Goal: Information Seeking & Learning: Check status

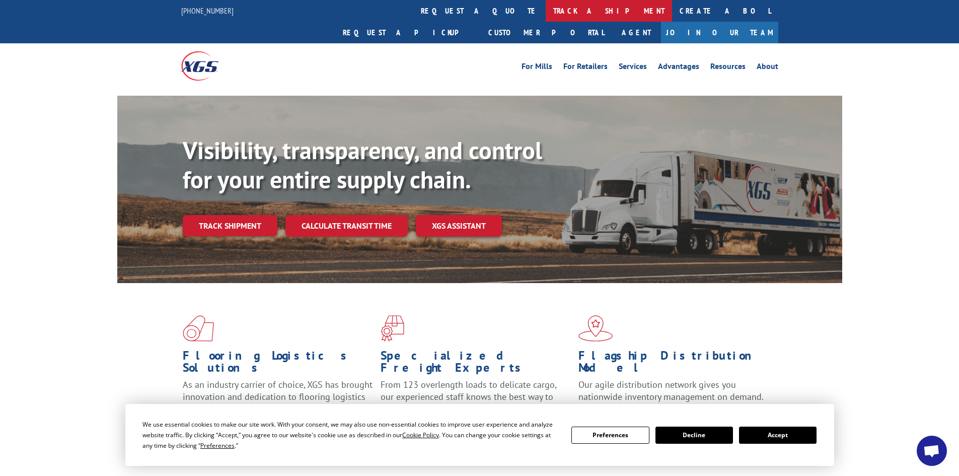
click at [545, 11] on link "track a shipment" at bounding box center [608, 11] width 126 height 22
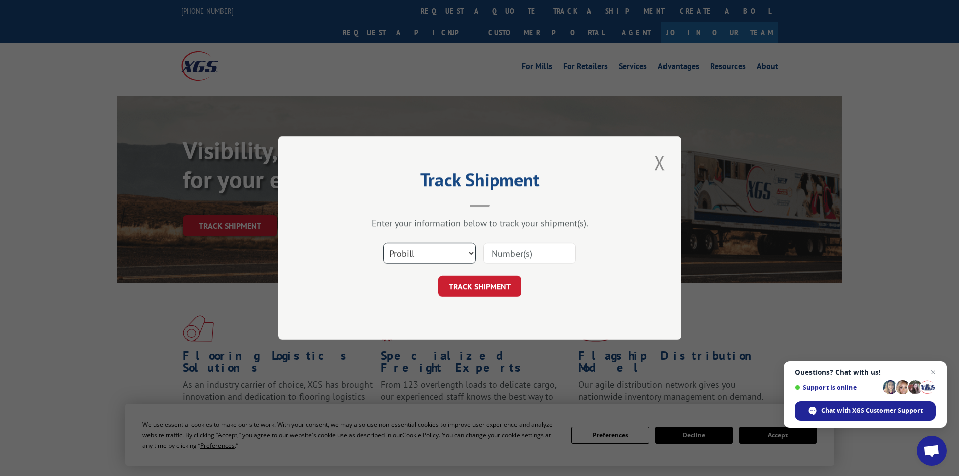
click at [448, 249] on select "Select category... Probill BOL PO" at bounding box center [429, 253] width 93 height 21
select select "po"
click at [383, 243] on select "Select category... Probill BOL PO" at bounding box center [429, 253] width 93 height 21
click at [426, 323] on div "Track Shipment Enter your information below to track your shipment(s). Select c…" at bounding box center [479, 238] width 403 height 204
click at [435, 253] on select "Select category... Probill BOL PO" at bounding box center [429, 253] width 93 height 21
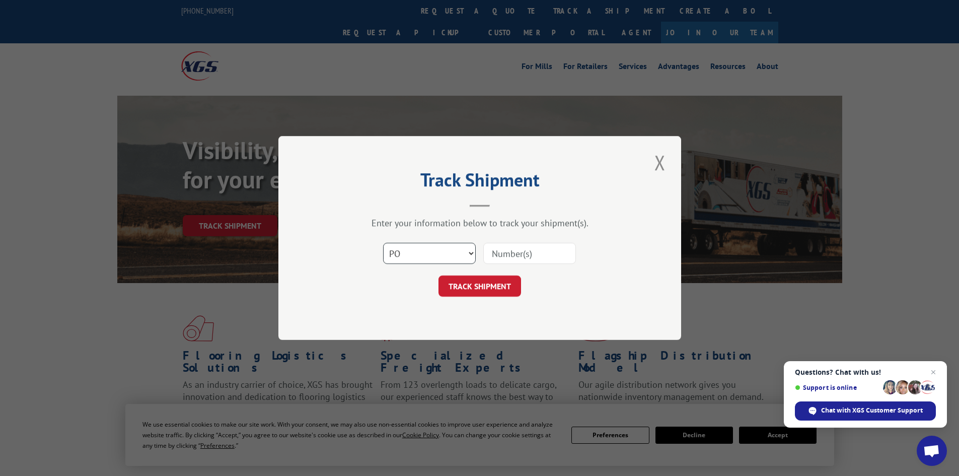
click at [383, 243] on select "Select category... Probill BOL PO" at bounding box center [429, 253] width 93 height 21
click at [934, 372] on span "Open chat" at bounding box center [933, 372] width 13 height 13
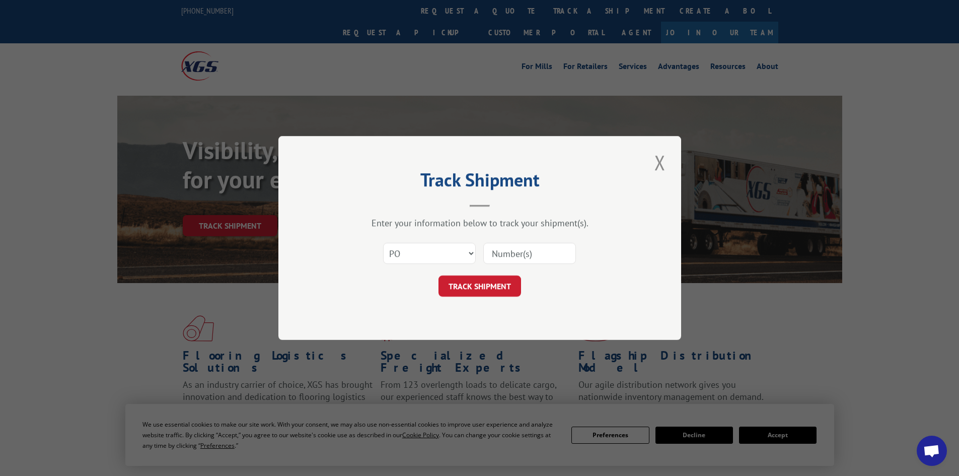
click at [536, 260] on input at bounding box center [529, 253] width 93 height 21
type input "52533514"
click at [450, 285] on button "TRACK SHIPMENT" at bounding box center [479, 285] width 83 height 21
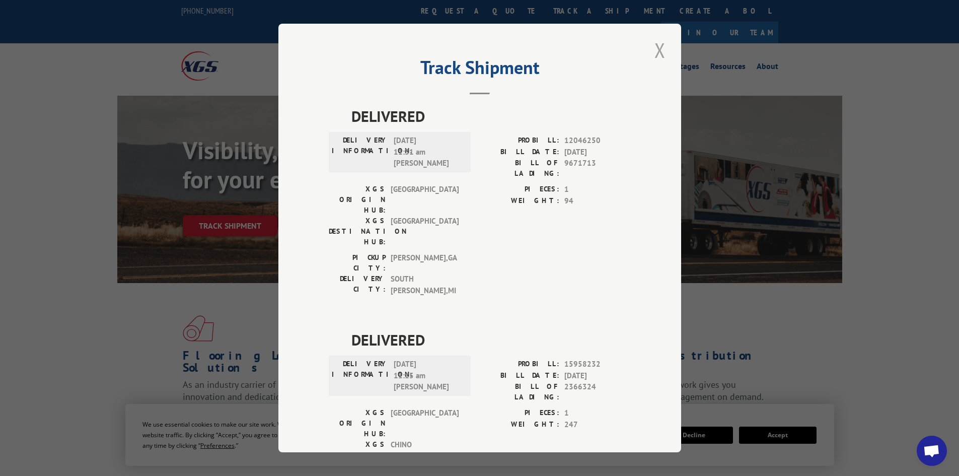
click at [655, 55] on button "Close modal" at bounding box center [659, 50] width 17 height 28
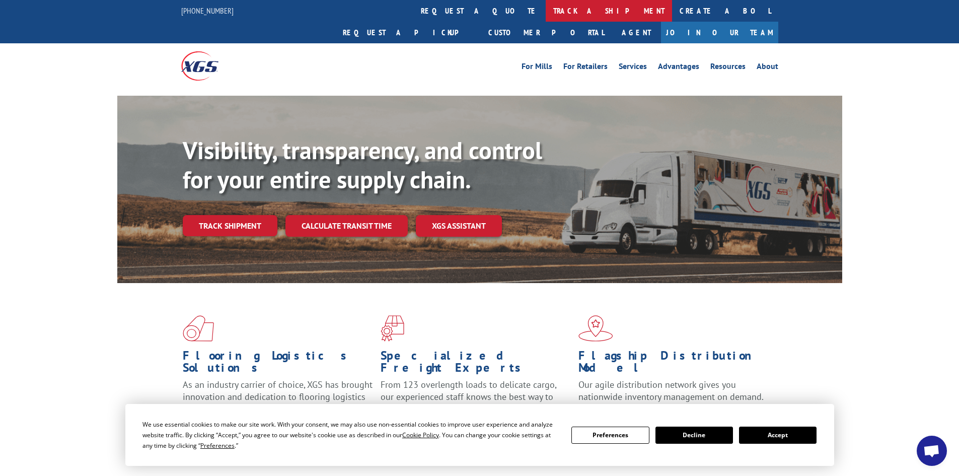
click at [545, 14] on link "track a shipment" at bounding box center [608, 11] width 126 height 22
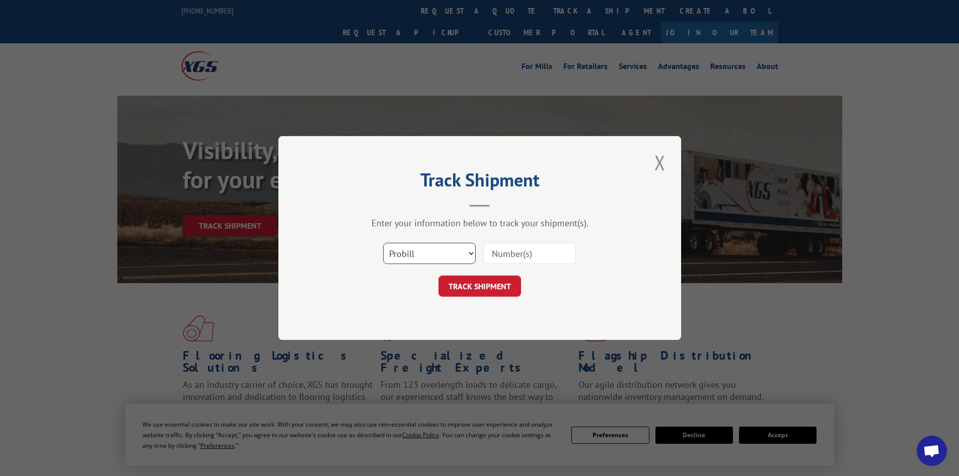
click at [425, 255] on select "Select category... Probill BOL PO" at bounding box center [429, 253] width 93 height 21
select select "po"
click at [383, 243] on select "Select category... Probill BOL PO" at bounding box center [429, 253] width 93 height 21
click at [492, 248] on input at bounding box center [529, 253] width 93 height 21
type input "52533520"
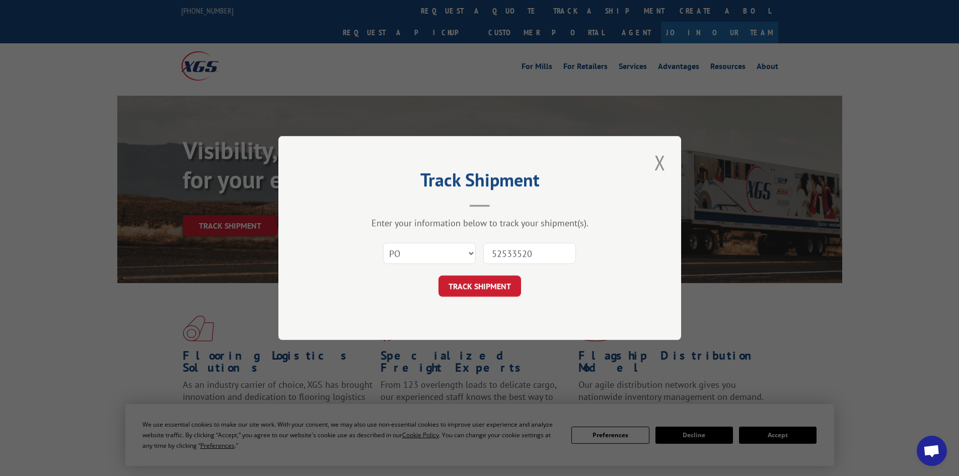
click at [438, 275] on button "TRACK SHIPMENT" at bounding box center [479, 285] width 83 height 21
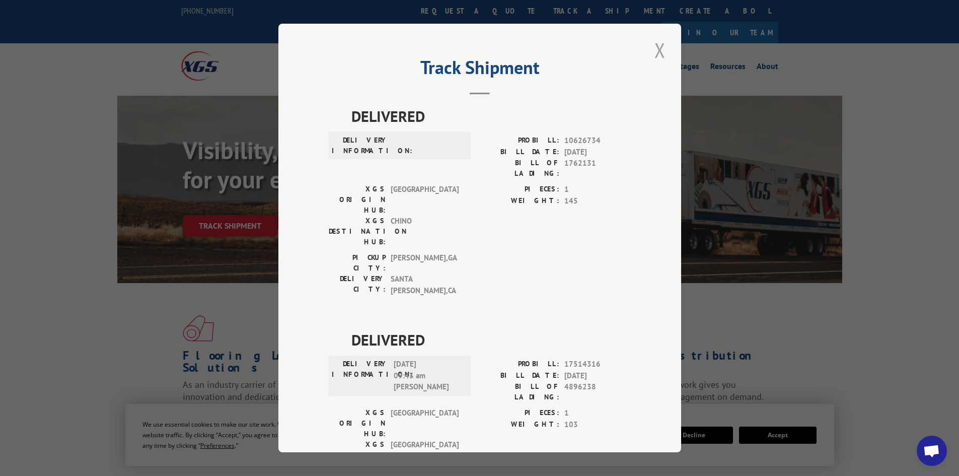
click at [660, 46] on button "Close modal" at bounding box center [659, 50] width 17 height 28
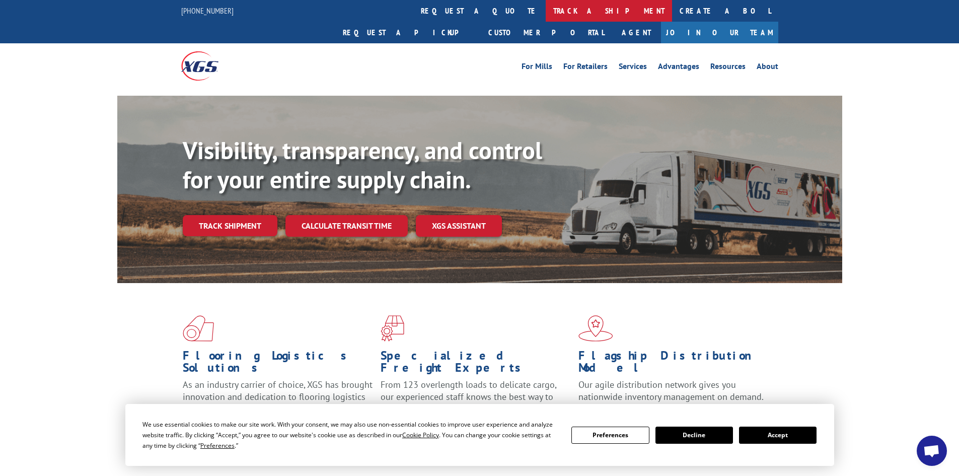
click at [545, 14] on link "track a shipment" at bounding box center [608, 11] width 126 height 22
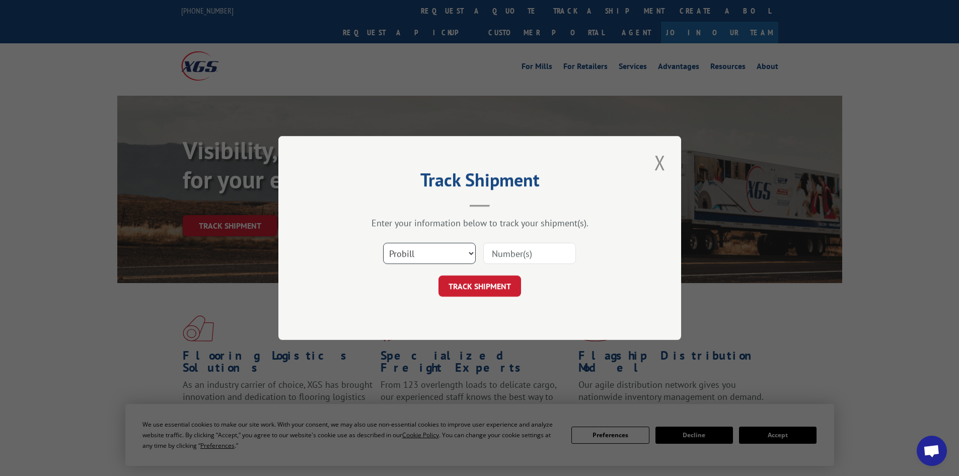
click at [430, 256] on select "Select category... Probill BOL PO" at bounding box center [429, 253] width 93 height 21
select select "po"
click at [383, 243] on select "Select category... Probill BOL PO" at bounding box center [429, 253] width 93 height 21
click at [529, 252] on input at bounding box center [529, 253] width 93 height 21
type input "52533541"
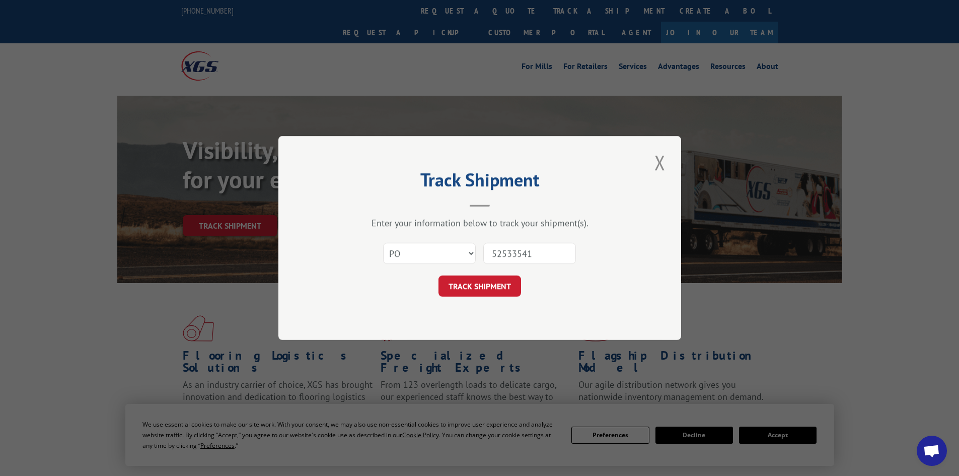
click at [438, 275] on button "TRACK SHIPMENT" at bounding box center [479, 285] width 83 height 21
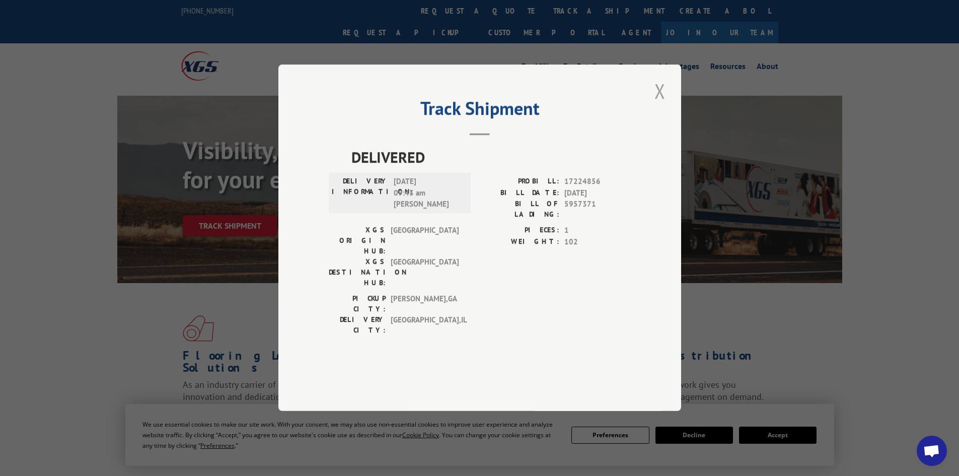
click at [657, 105] on button "Close modal" at bounding box center [659, 91] width 17 height 28
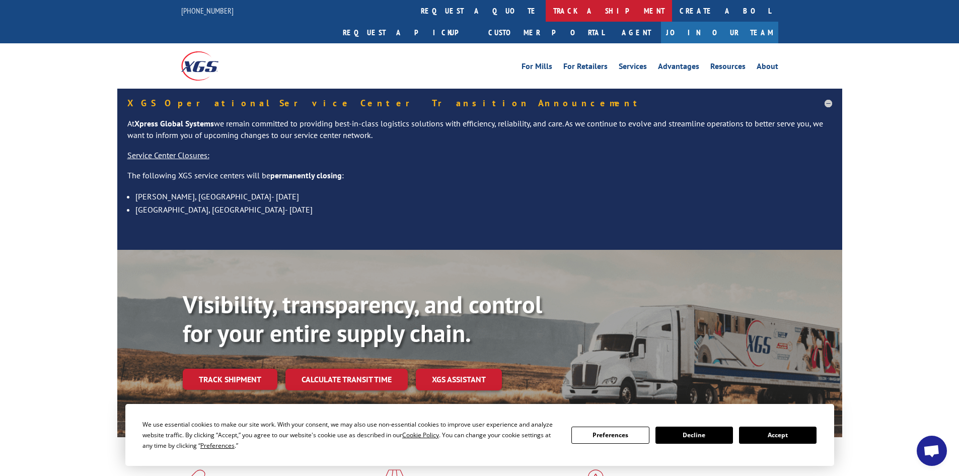
click at [545, 10] on link "track a shipment" at bounding box center [608, 11] width 126 height 22
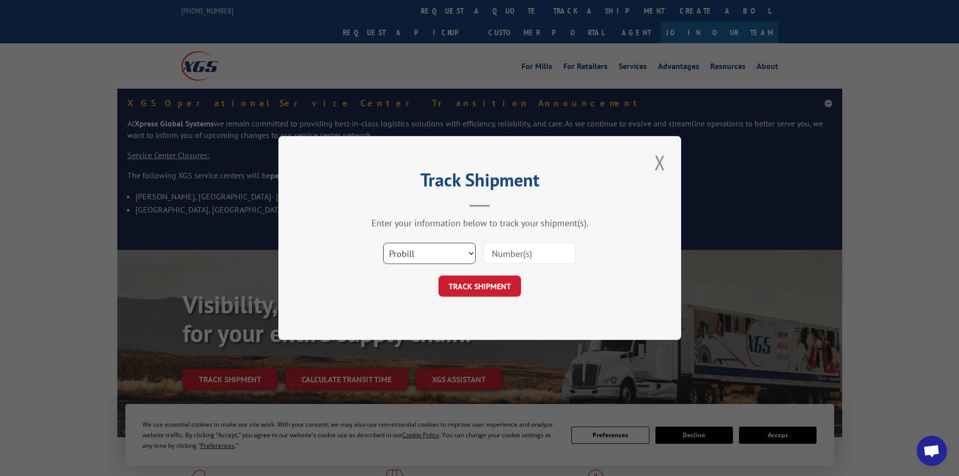
drag, startPoint x: 440, startPoint y: 257, endPoint x: 434, endPoint y: 261, distance: 7.5
click at [439, 256] on select "Select category... Probill BOL PO" at bounding box center [429, 253] width 93 height 21
select select "po"
click at [383, 243] on select "Select category... Probill BOL PO" at bounding box center [429, 253] width 93 height 21
click at [496, 254] on input at bounding box center [529, 253] width 93 height 21
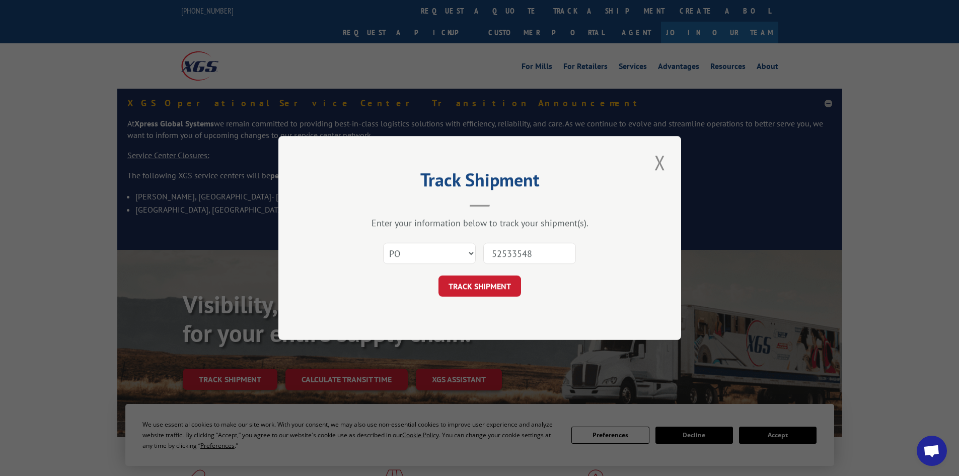
type input "52533548"
click at [438, 275] on button "TRACK SHIPMENT" at bounding box center [479, 285] width 83 height 21
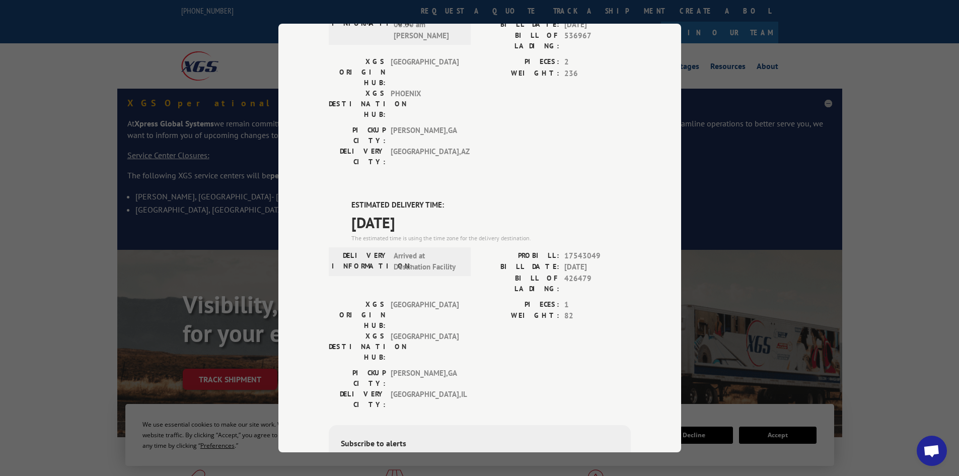
scroll to position [151, 0]
